Goal: Complete application form

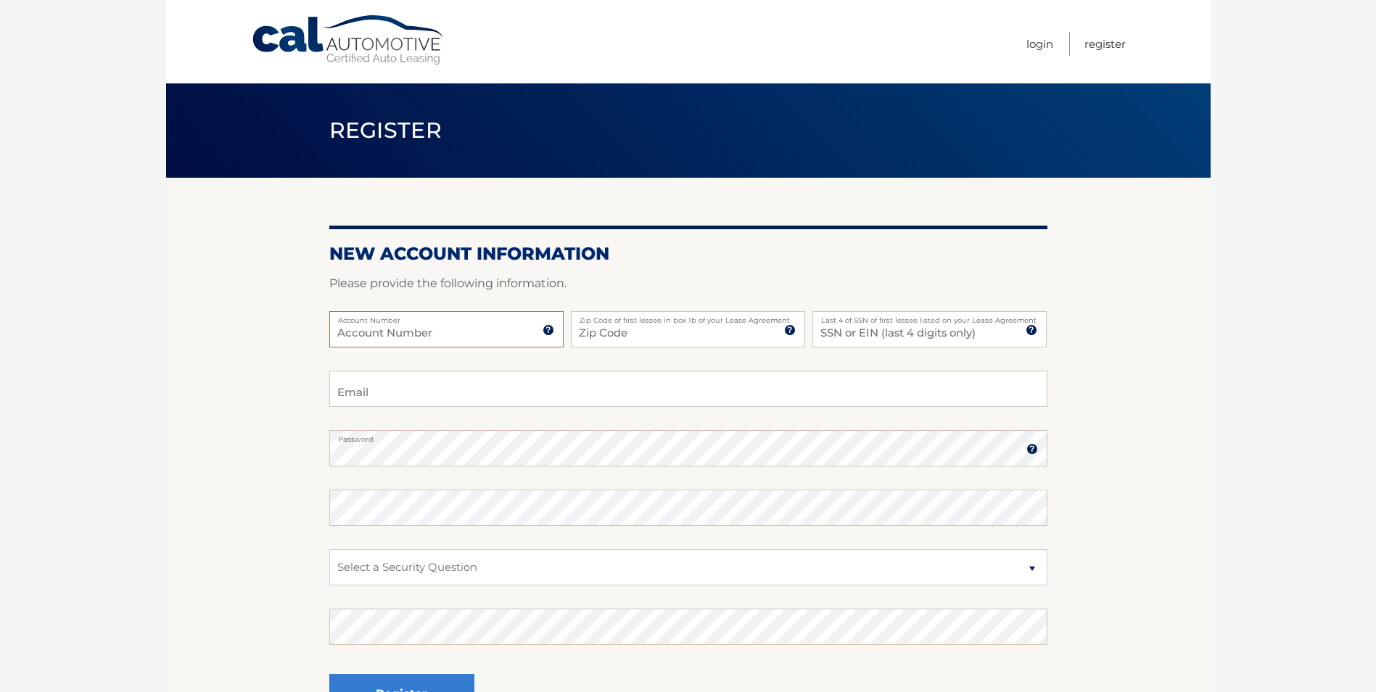
click at [486, 336] on input "Account Number" at bounding box center [446, 329] width 234 height 36
click at [484, 336] on input "44455979038" at bounding box center [446, 329] width 234 height 36
click at [483, 336] on input "44455979038" at bounding box center [446, 329] width 234 height 36
click at [482, 334] on input "44455979038" at bounding box center [446, 329] width 234 height 36
click at [481, 332] on input "44455979038" at bounding box center [446, 329] width 234 height 36
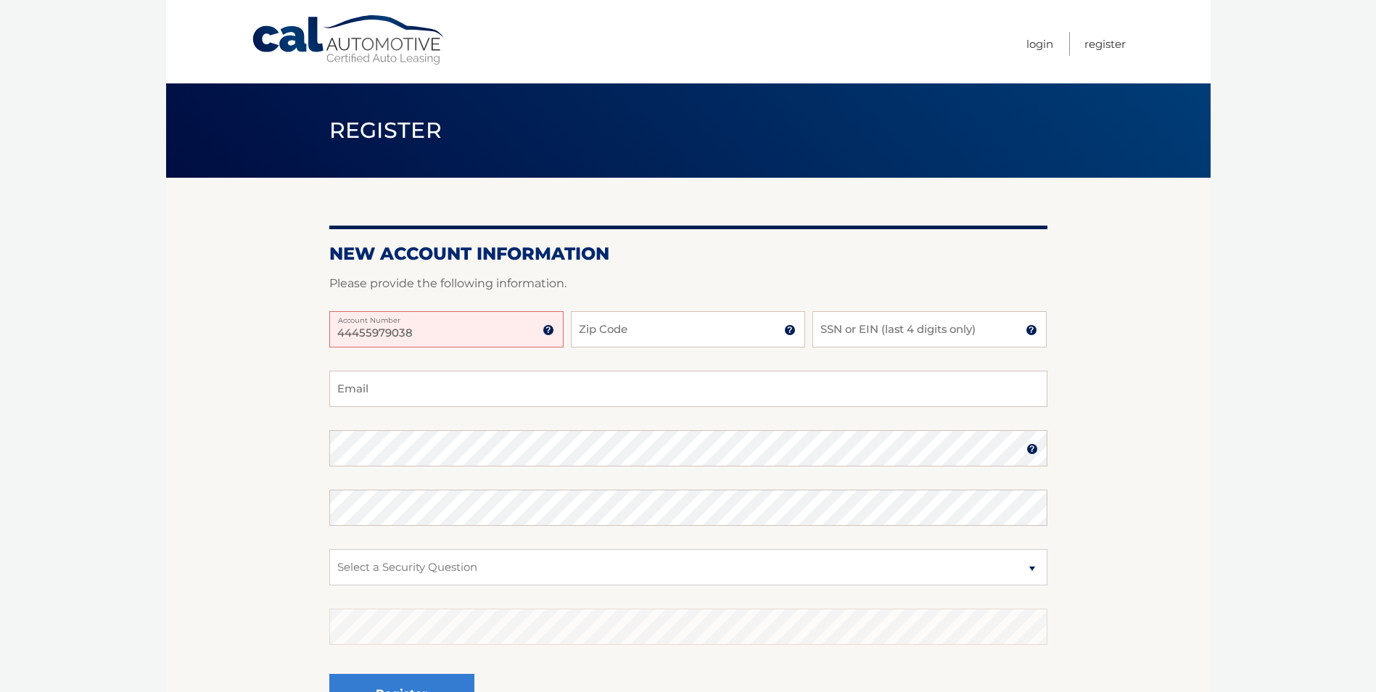
click at [477, 332] on input "44455979038" at bounding box center [446, 329] width 234 height 36
click at [476, 332] on input "44455979038" at bounding box center [446, 329] width 234 height 36
type input "4445"
